Goal: Task Accomplishment & Management: Manage account settings

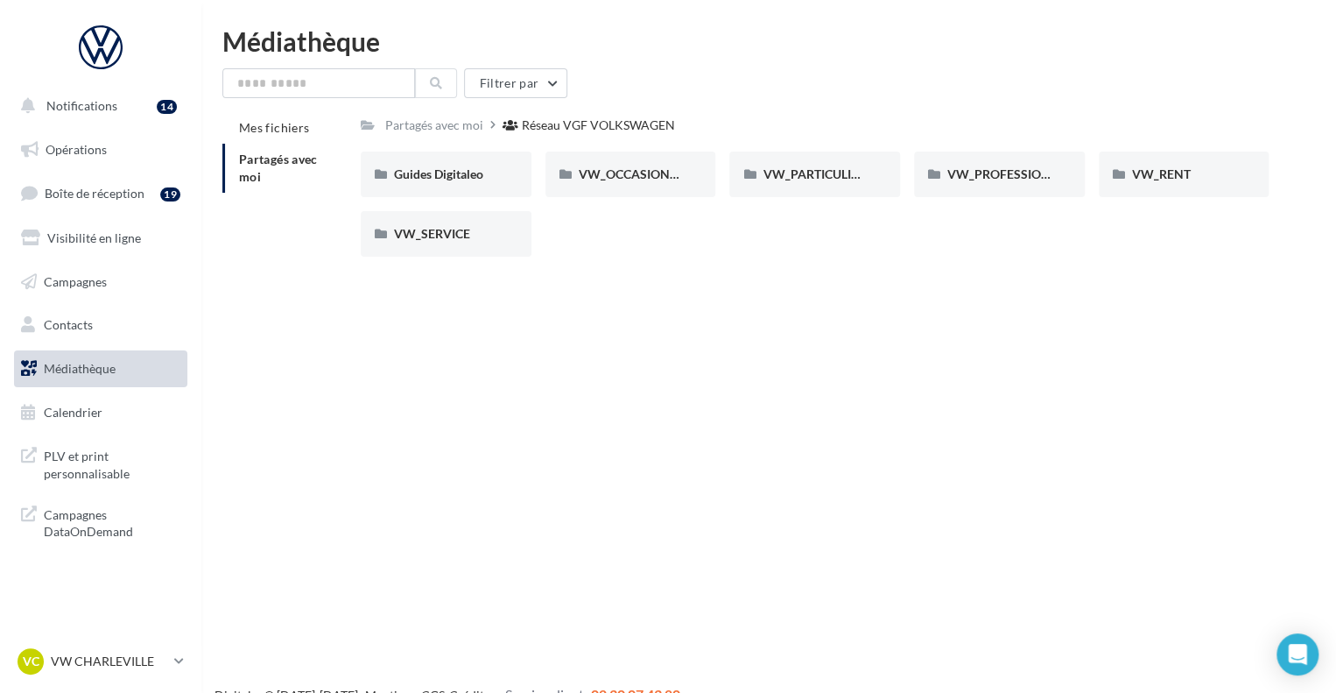
click at [506, 338] on div "Notifications 14 Opérations Boîte de réception 19 Visibilité en ligne Campagnes…" at bounding box center [668, 374] width 1336 height 693
click at [620, 222] on div "Guides Digitaleo Guides Digitaleo VW_OCCASIONS_GARANTIES VW_OCCASIONS_GARANTIES…" at bounding box center [822, 210] width 922 height 119
click at [95, 663] on p "VW CHARLEVILLE" at bounding box center [109, 661] width 116 height 18
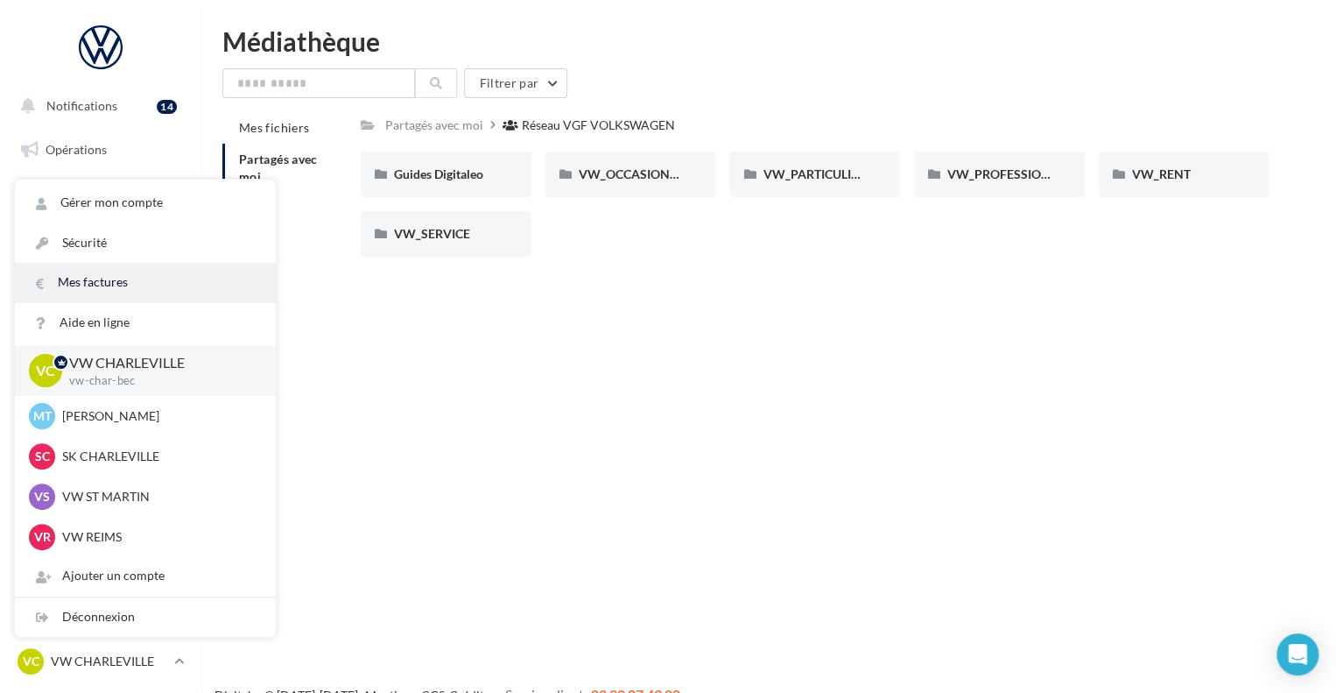
click at [104, 286] on link "Mes factures" at bounding box center [145, 282] width 261 height 39
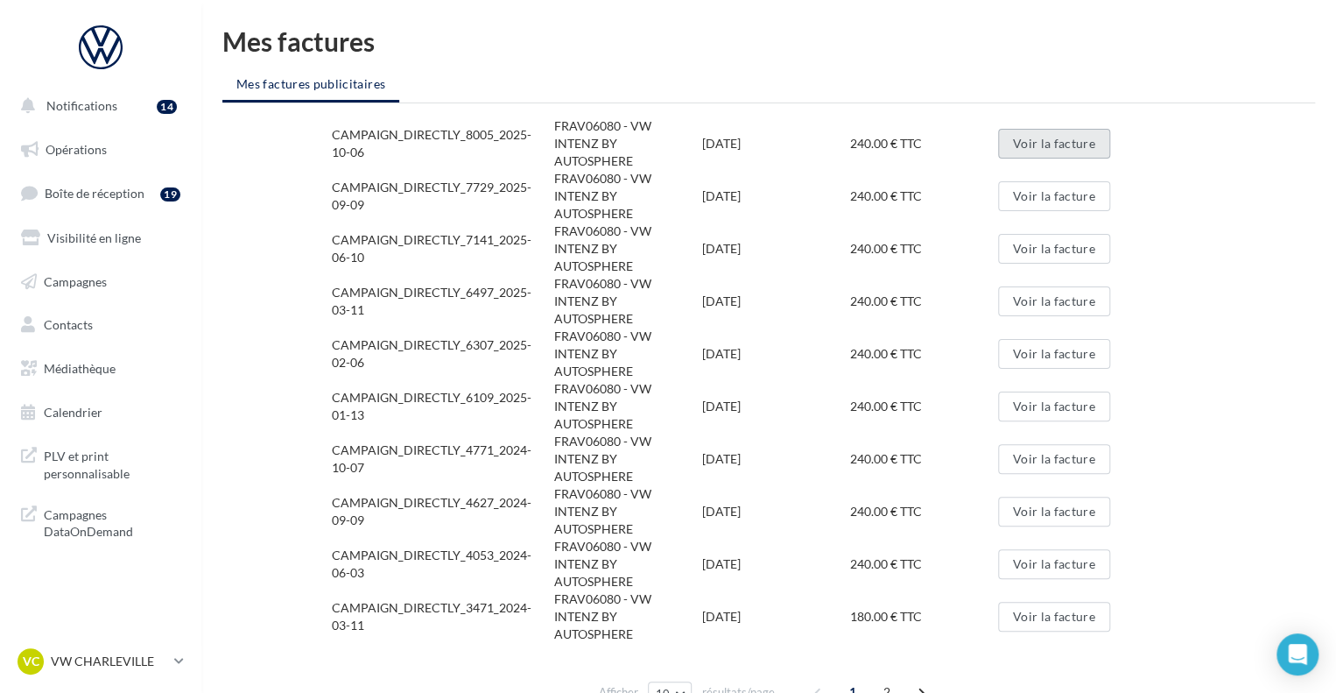
click at [1080, 143] on button "Voir la facture" at bounding box center [1054, 144] width 112 height 30
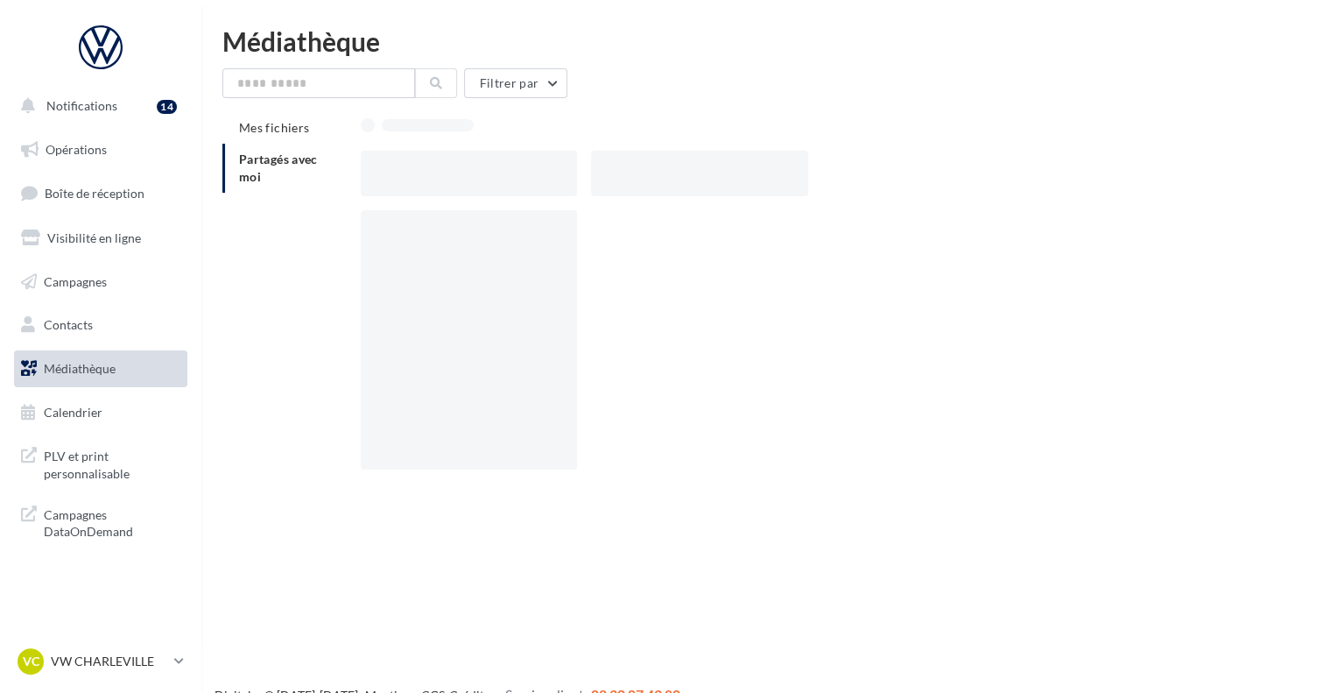
click at [86, 683] on div "VC VW CHARLEVILLE vw-char-bec" at bounding box center [100, 668] width 201 height 48
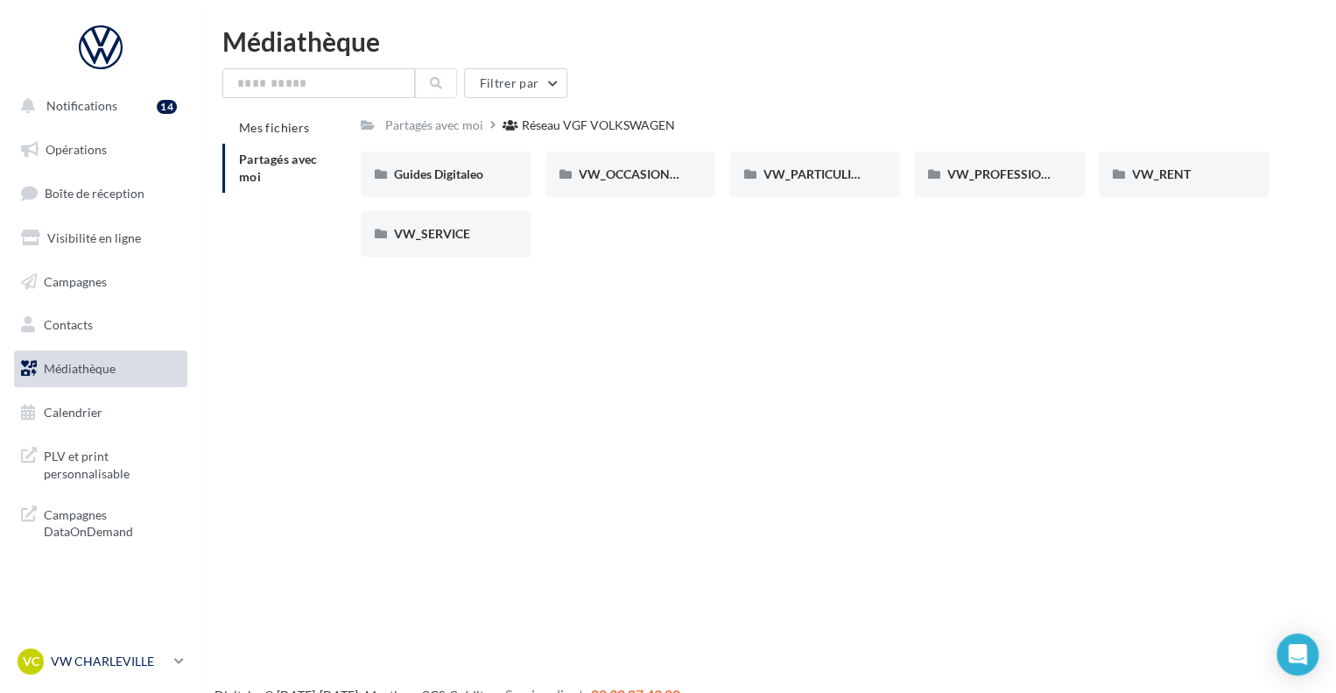
click at [88, 659] on p "VW CHARLEVILLE" at bounding box center [109, 661] width 116 height 18
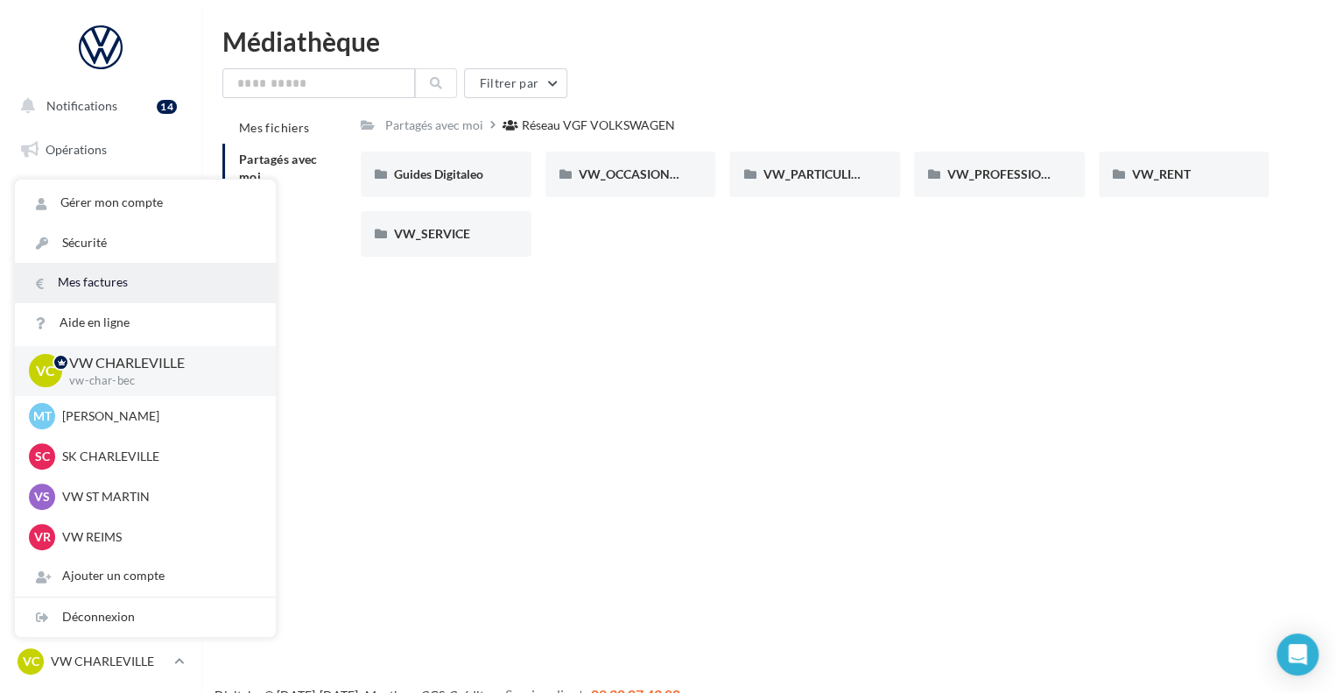
click at [116, 292] on link "Mes factures" at bounding box center [145, 282] width 261 height 39
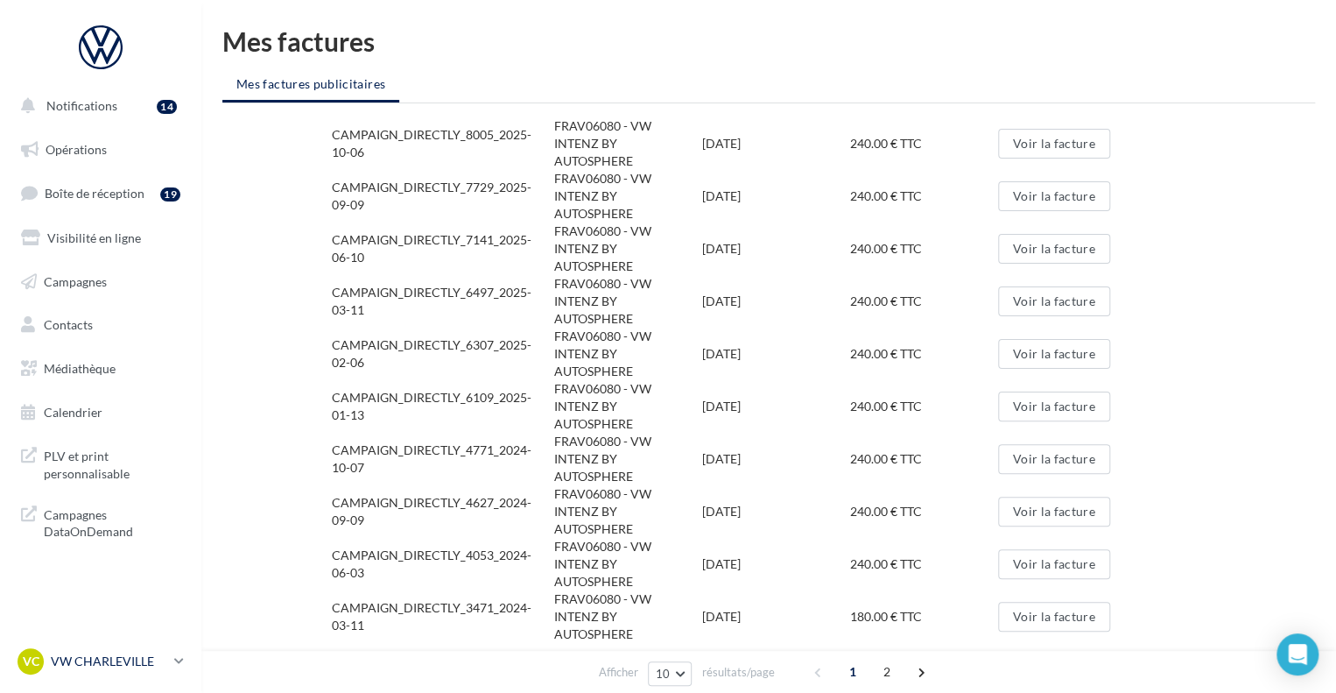
click at [151, 670] on div "VC VW CHARLEVILLE vw-char-bec" at bounding box center [93, 661] width 150 height 26
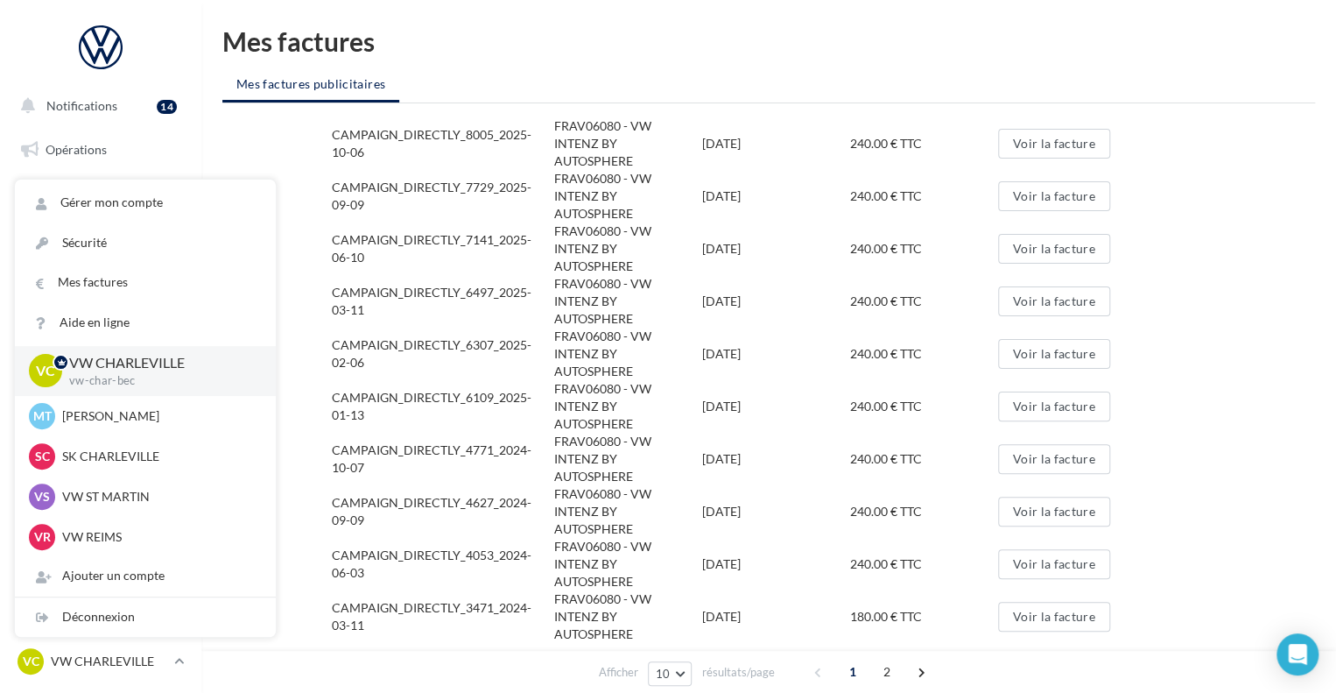
click at [254, 134] on div "CAMPAIGN_DIRECTLY_8005_2025-10-06 FRAV06080 - VW INTENZ BY AUTOSPHERE 06/10/202…" at bounding box center [768, 414] width 1093 height 595
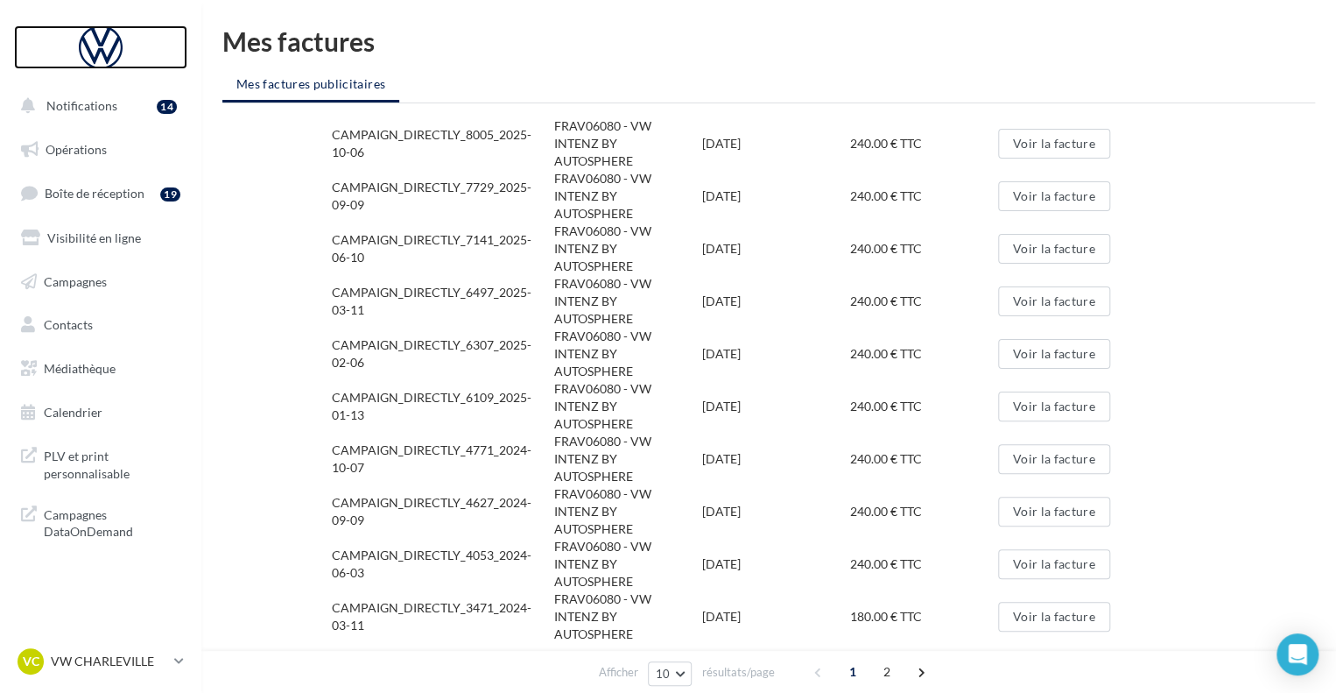
click at [96, 51] on div at bounding box center [101, 47] width 140 height 44
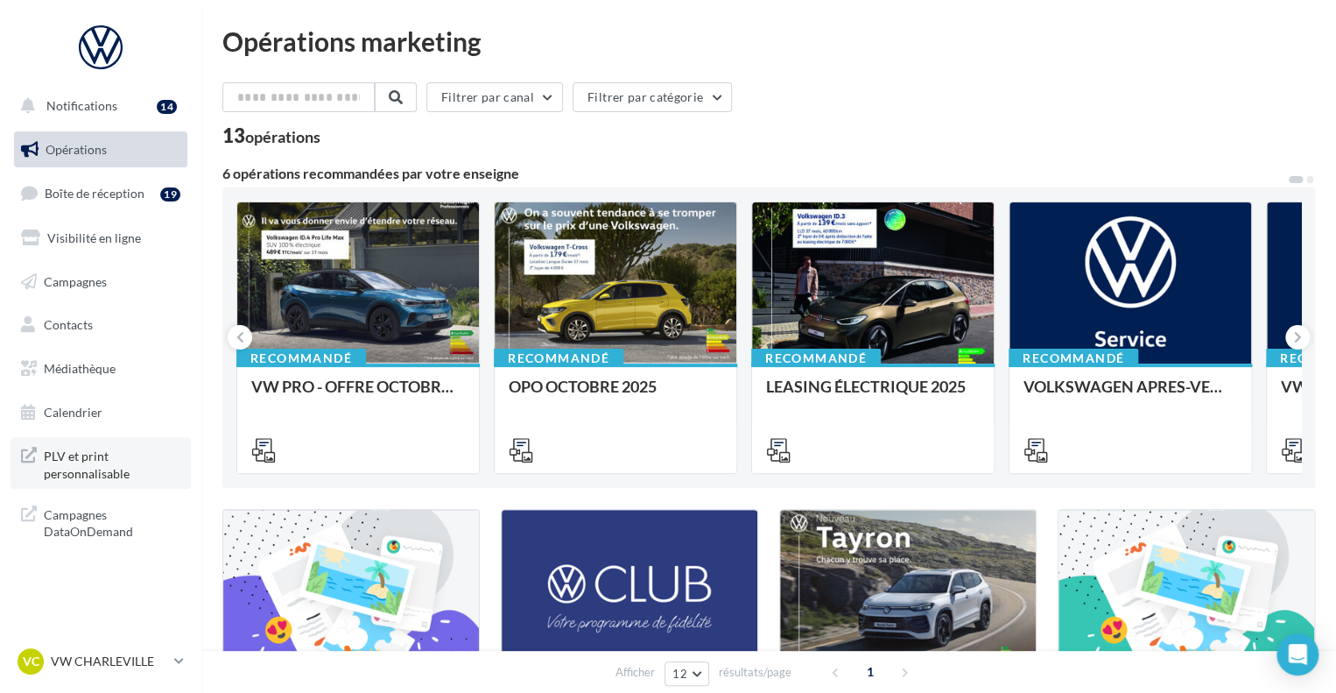
click at [140, 463] on span "PLV et print personnalisable" at bounding box center [112, 463] width 137 height 38
